Goal: Task Accomplishment & Management: Use online tool/utility

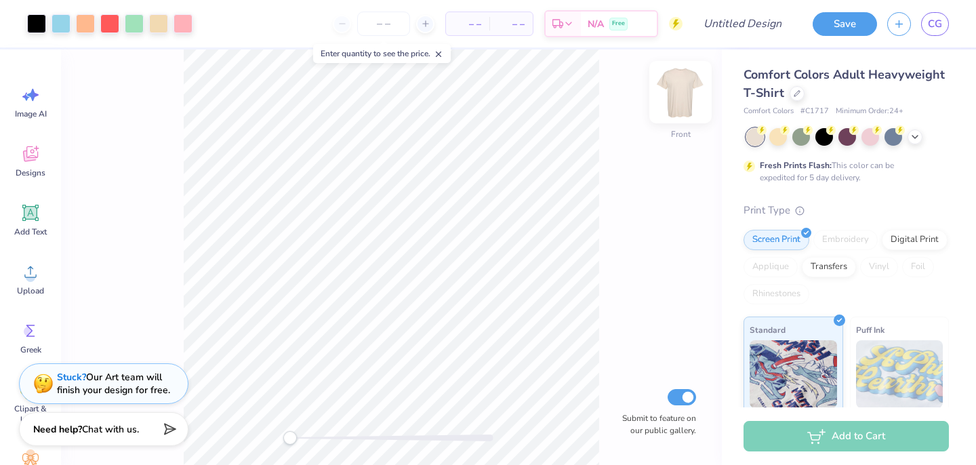
click at [677, 92] on img at bounding box center [680, 92] width 54 height 54
click at [681, 92] on img at bounding box center [680, 92] width 54 height 54
click at [917, 134] on polyline at bounding box center [914, 135] width 5 height 3
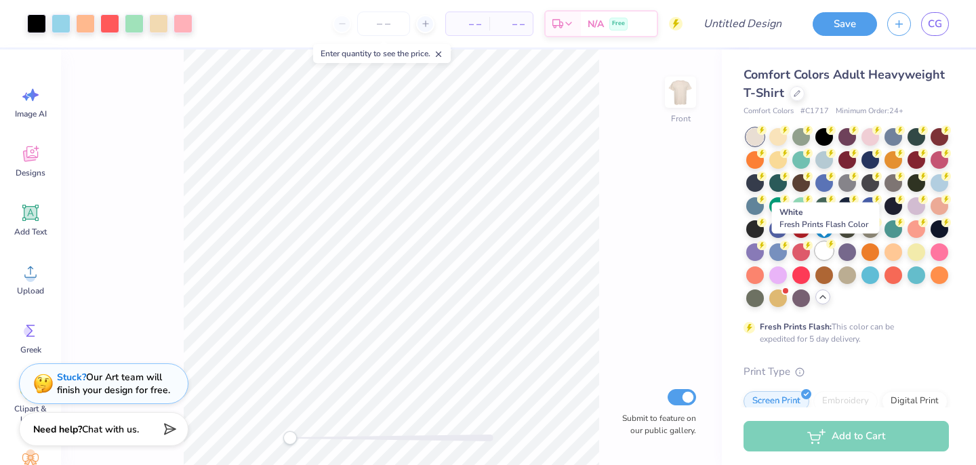
click at [830, 248] on div at bounding box center [824, 251] width 18 height 18
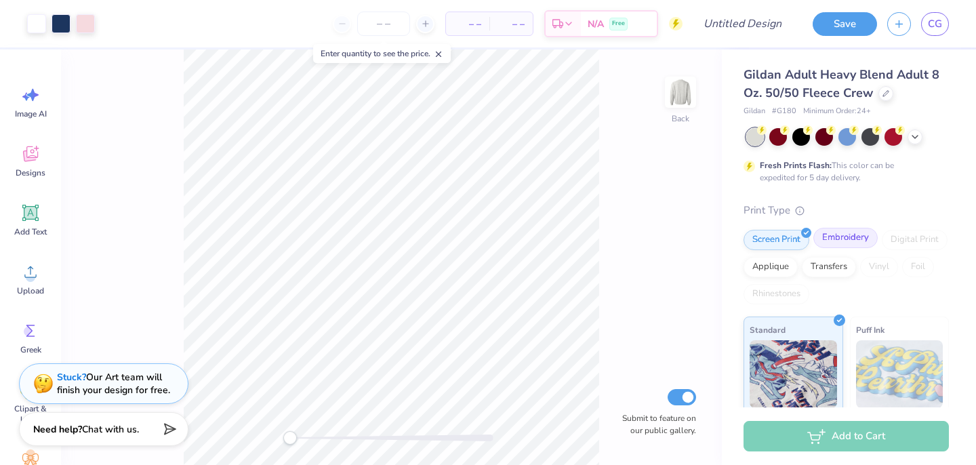
click at [835, 239] on div "Embroidery" at bounding box center [845, 238] width 64 height 20
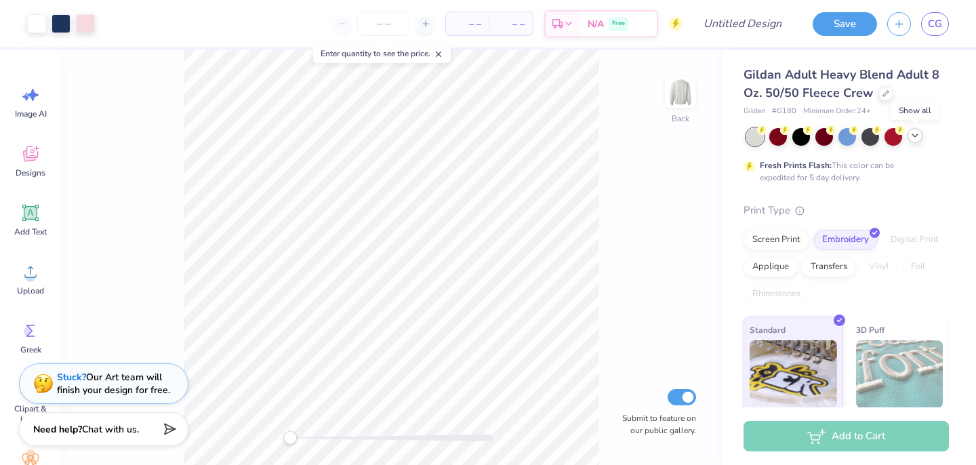
click at [917, 138] on icon at bounding box center [915, 135] width 11 height 11
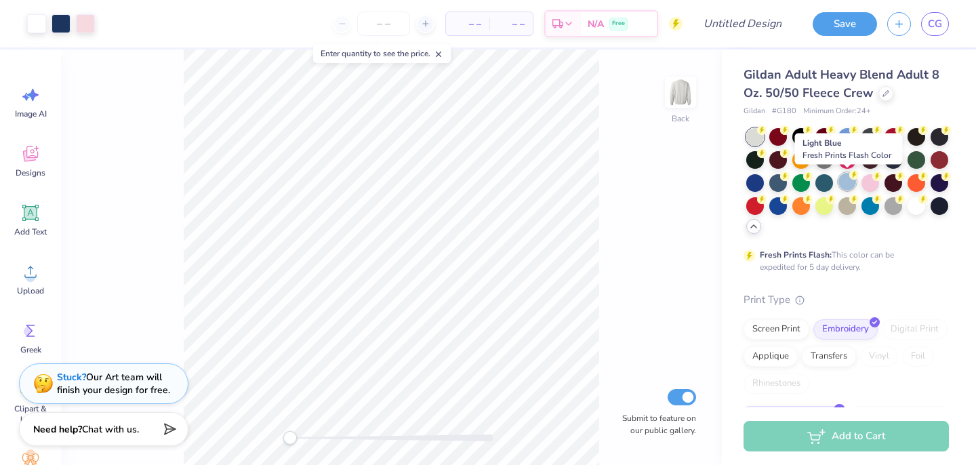
click at [847, 179] on div at bounding box center [848, 182] width 18 height 18
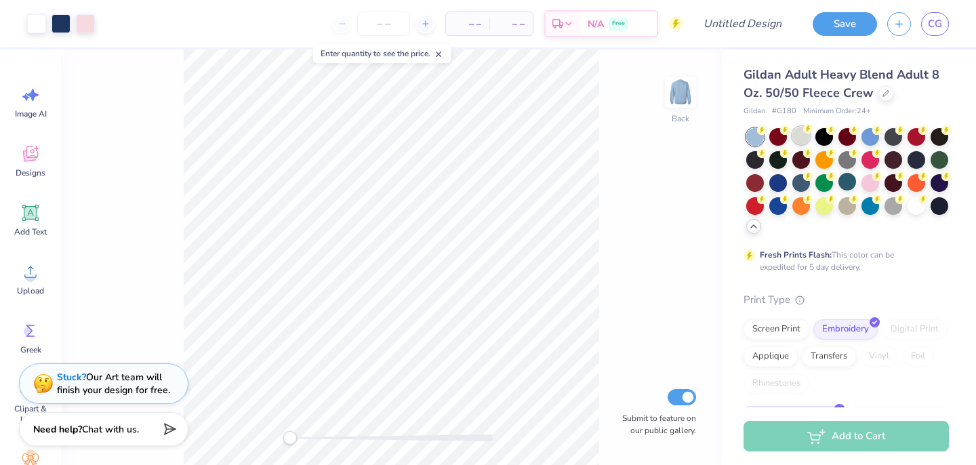
click at [809, 133] on div at bounding box center [801, 136] width 18 height 18
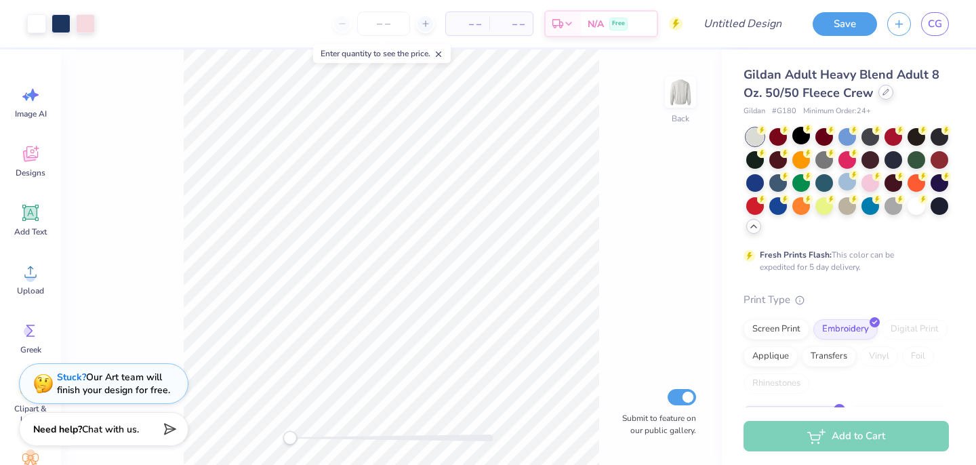
click at [884, 94] on icon at bounding box center [886, 92] width 7 height 7
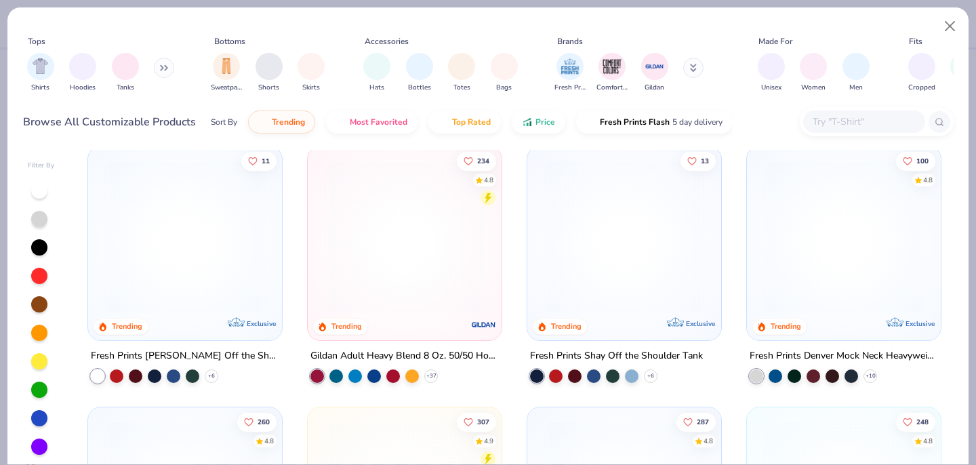
scroll to position [7, 0]
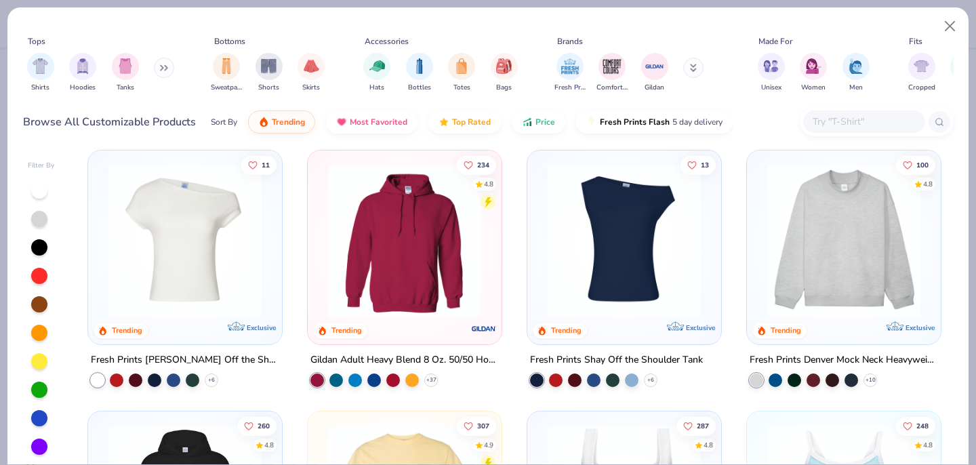
click at [843, 291] on img at bounding box center [844, 240] width 167 height 153
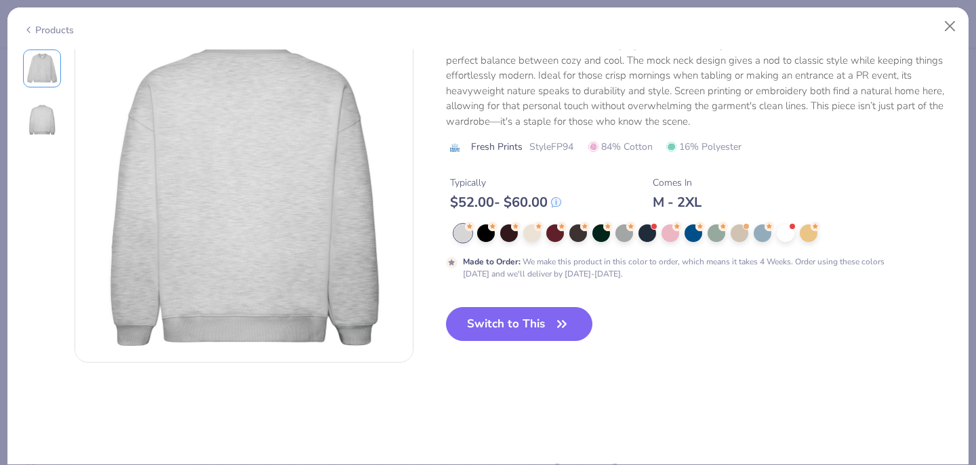
scroll to position [347, 0]
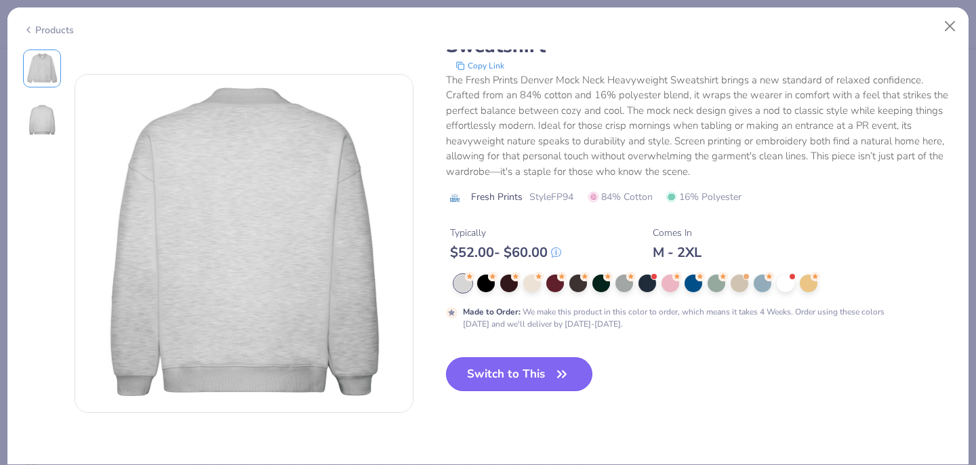
click at [498, 376] on button "Switch to This" at bounding box center [519, 374] width 147 height 34
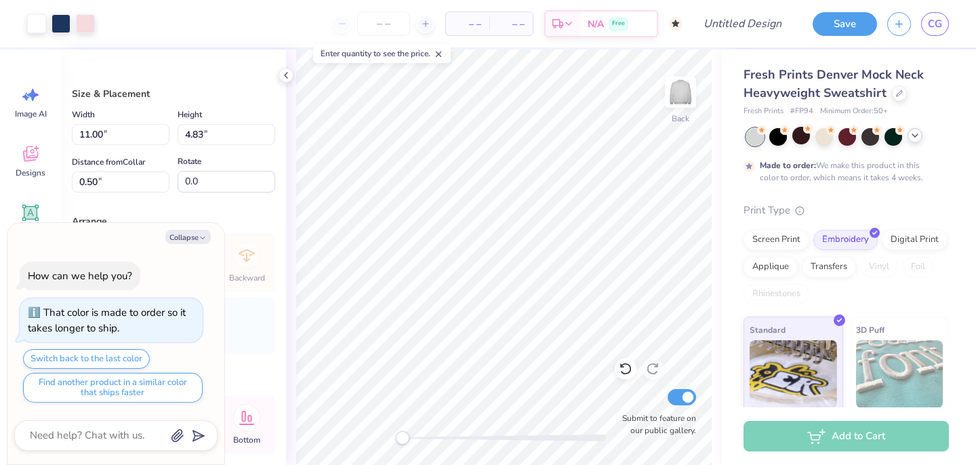
click at [748, 172] on div "Made to order: We make this product in this color to order, which means it take…" at bounding box center [835, 171] width 183 height 24
click at [764, 182] on div "Made to order: We make this product in this color to order, which means it take…" at bounding box center [843, 171] width 167 height 24
click at [257, 220] on div "Arrange" at bounding box center [173, 221] width 203 height 14
click at [181, 237] on button "Collapse" at bounding box center [187, 237] width 45 height 14
type textarea "x"
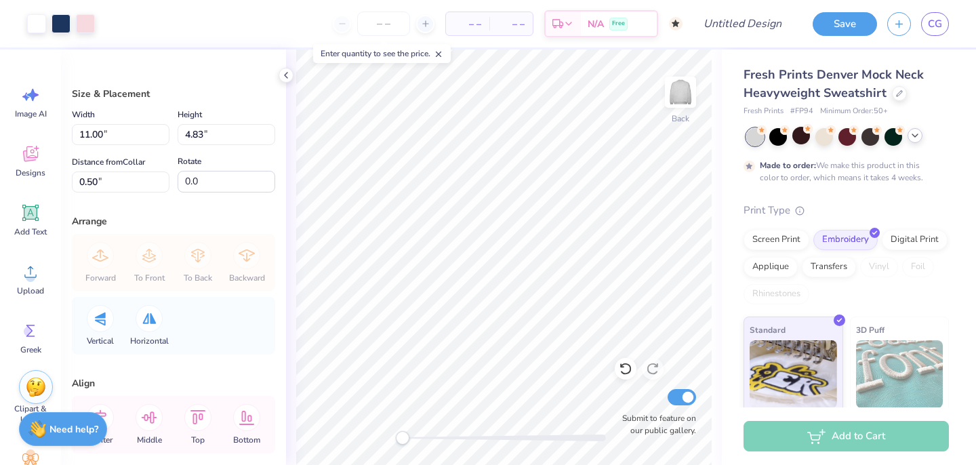
click at [914, 133] on icon at bounding box center [915, 135] width 11 height 11
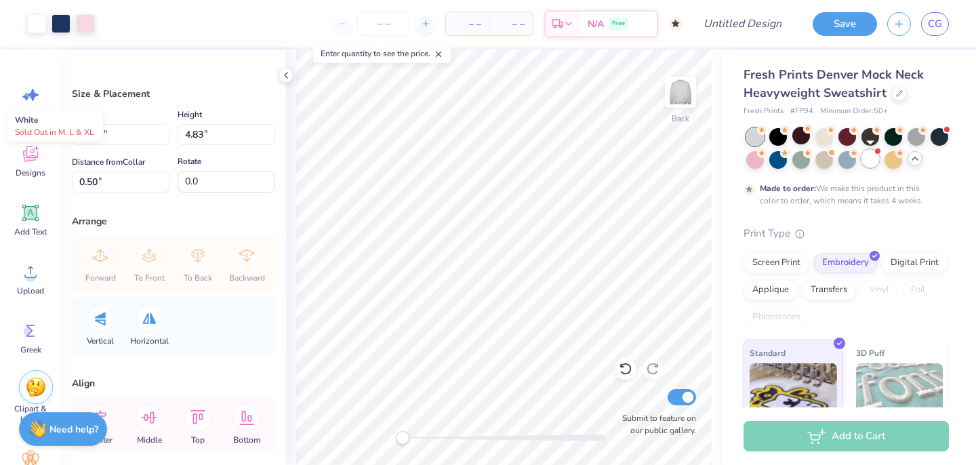
click at [872, 161] on div at bounding box center [871, 159] width 18 height 18
type input "0.59"
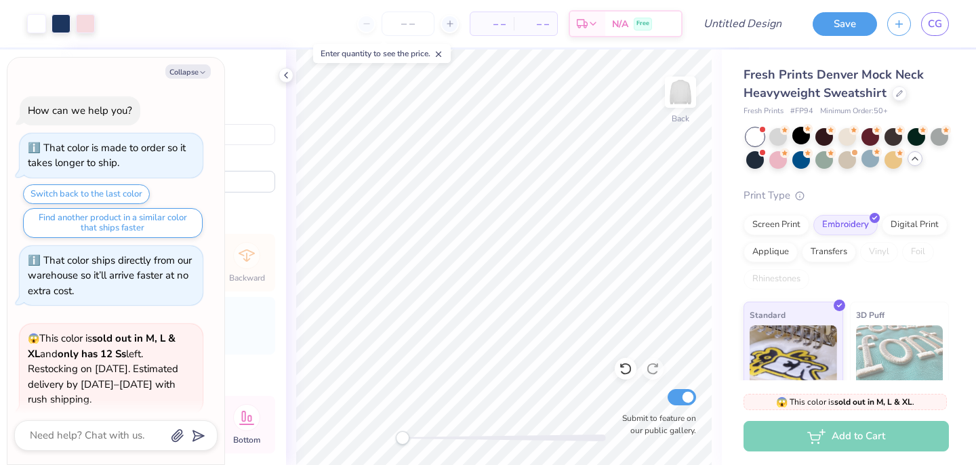
scroll to position [94, 0]
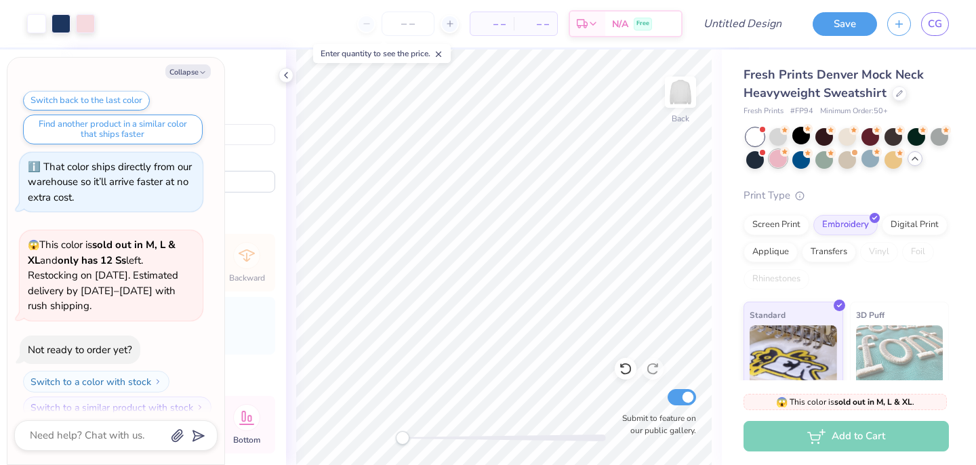
click at [778, 162] on div at bounding box center [778, 159] width 18 height 18
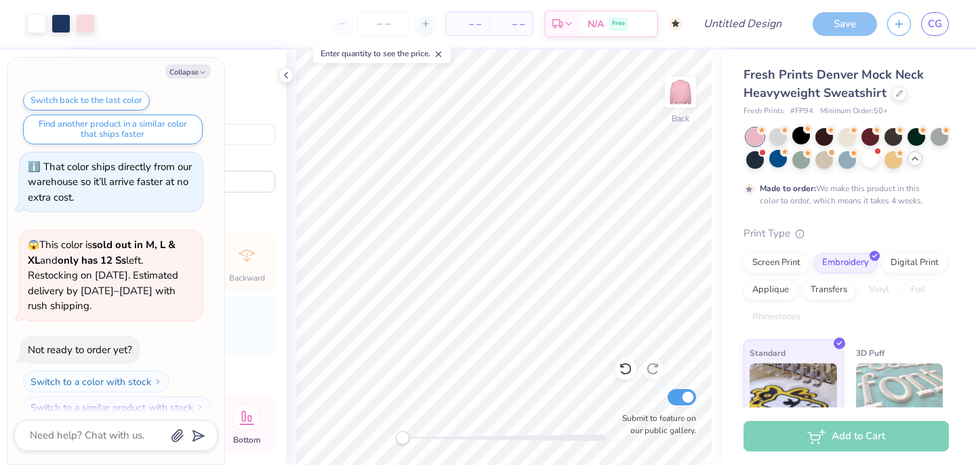
scroll to position [206, 0]
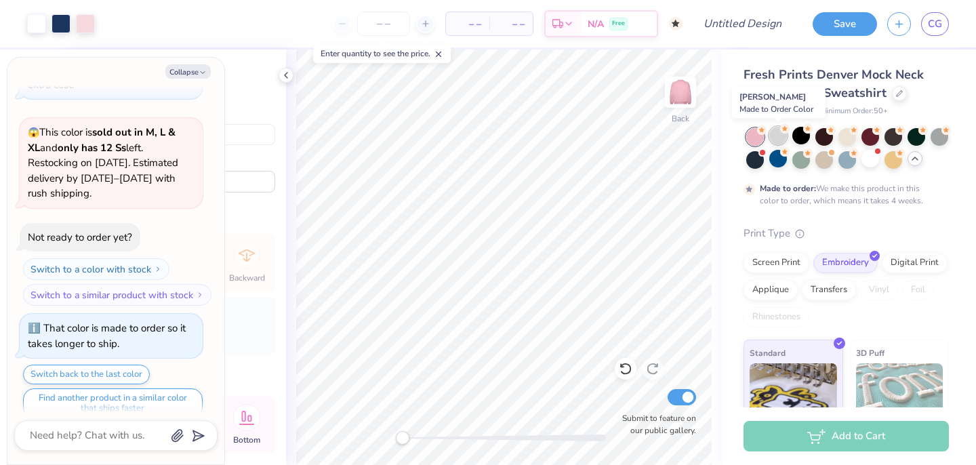
click at [776, 140] on div at bounding box center [778, 136] width 18 height 18
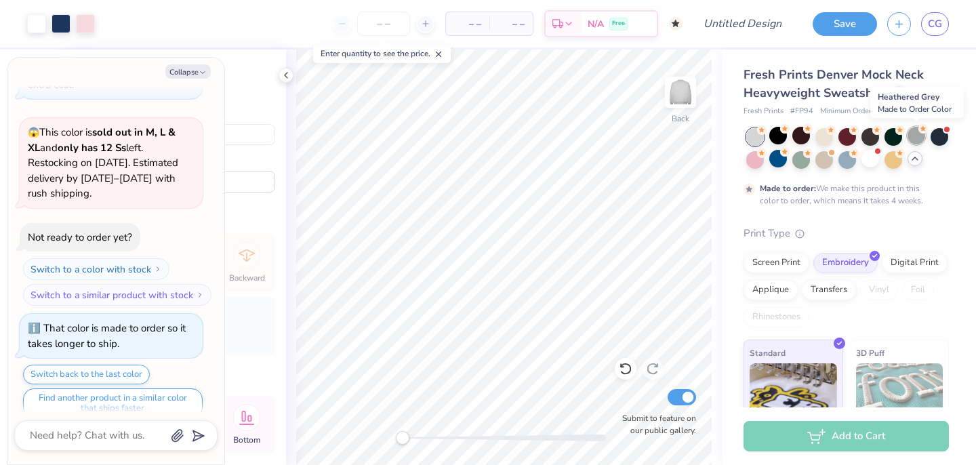
click at [917, 134] on div at bounding box center [917, 136] width 18 height 18
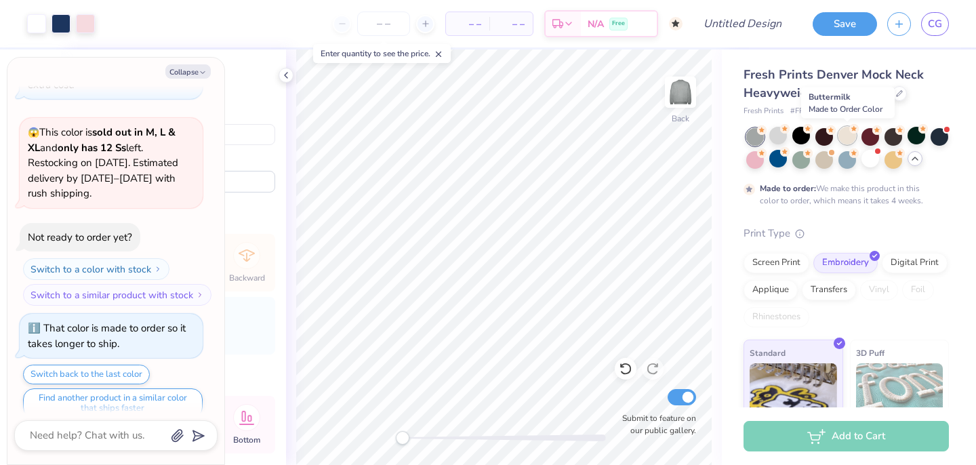
click at [847, 139] on div at bounding box center [848, 136] width 18 height 18
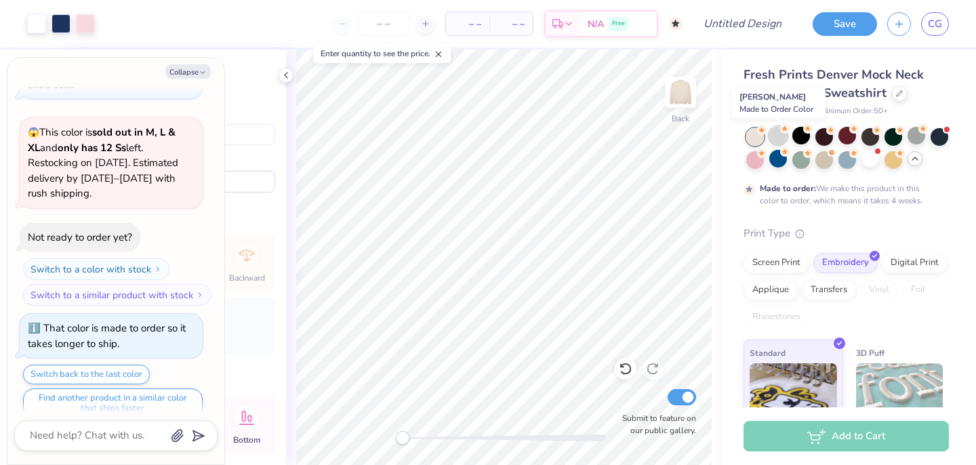
click at [778, 135] on div at bounding box center [778, 136] width 18 height 18
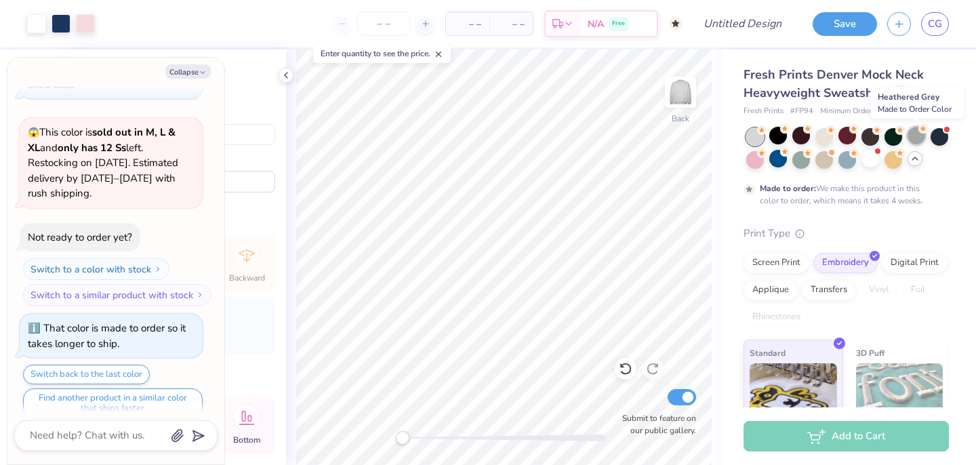
click at [918, 136] on div at bounding box center [917, 136] width 18 height 18
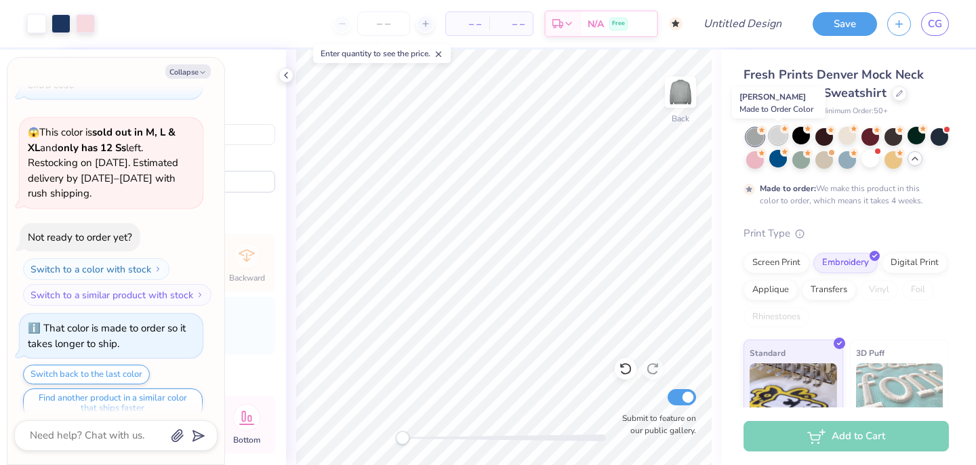
click at [776, 138] on div at bounding box center [778, 136] width 18 height 18
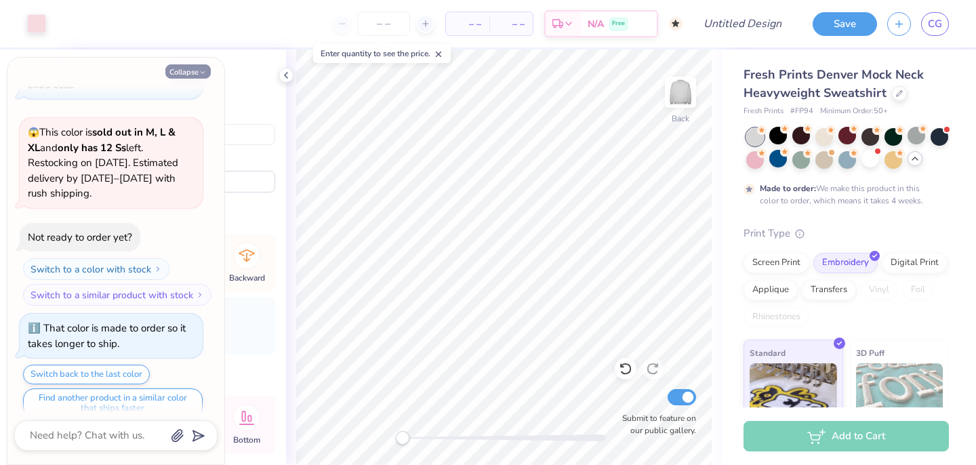
click at [192, 72] on button "Collapse" at bounding box center [187, 71] width 45 height 14
type textarea "x"
